Goal: Book appointment/travel/reservation

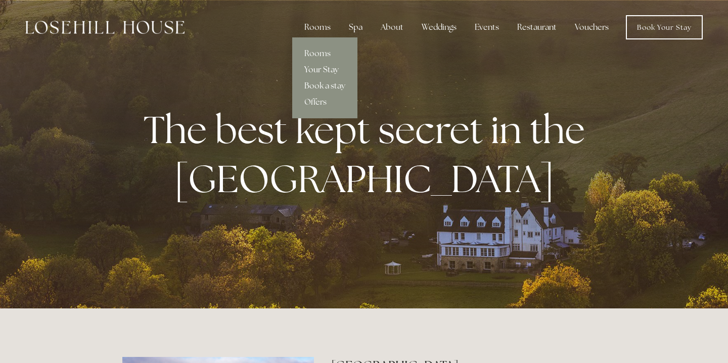
click at [331, 67] on link "Your Stay" at bounding box center [324, 70] width 65 height 16
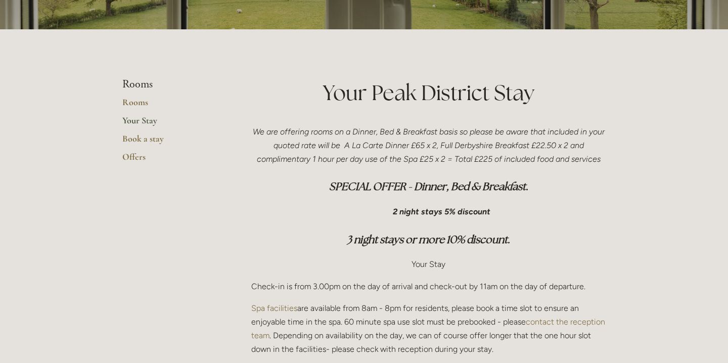
scroll to position [183, 0]
click at [409, 189] on em "SPECIAL OFFER - Dinner, Bed & Breakfast." at bounding box center [428, 187] width 199 height 14
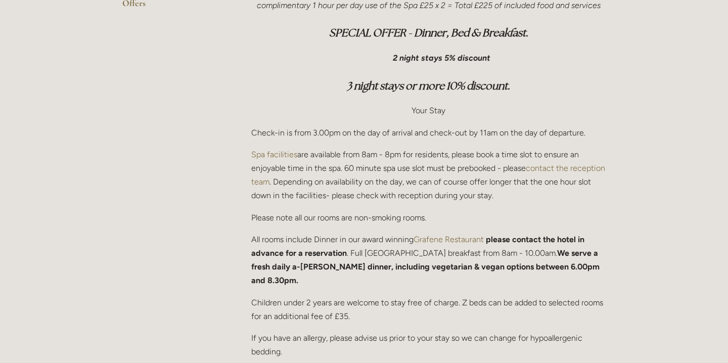
scroll to position [0, 0]
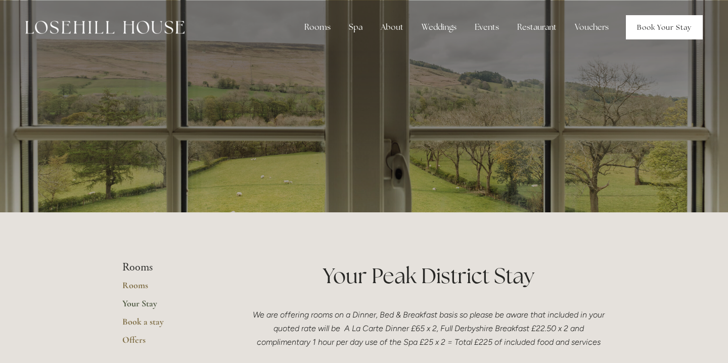
click at [660, 25] on link "Book Your Stay" at bounding box center [664, 27] width 77 height 24
